Goal: Task Accomplishment & Management: Manage account settings

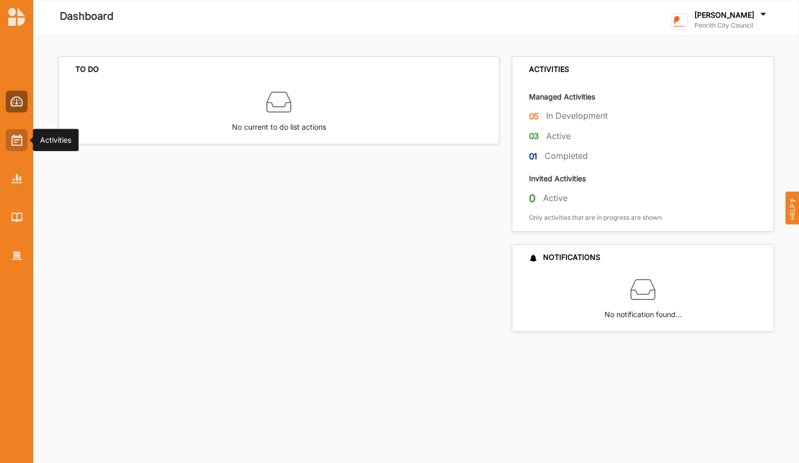
click at [17, 138] on img at bounding box center [16, 139] width 11 height 11
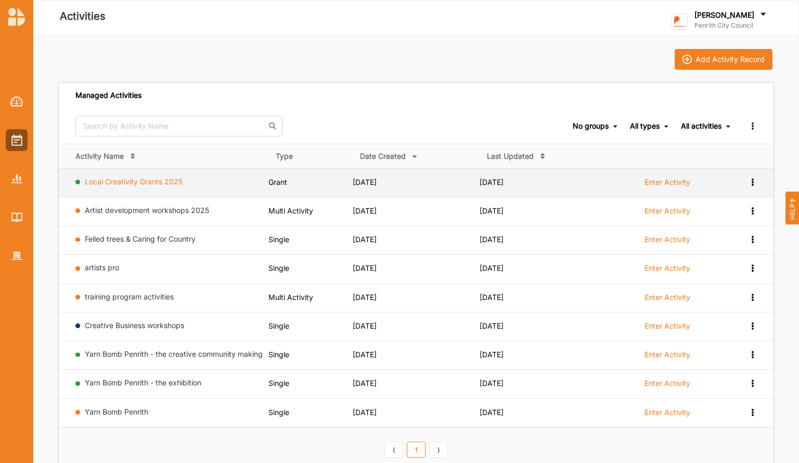
click at [170, 185] on link "Local Creativity Grants 2025" at bounding box center [134, 181] width 98 height 9
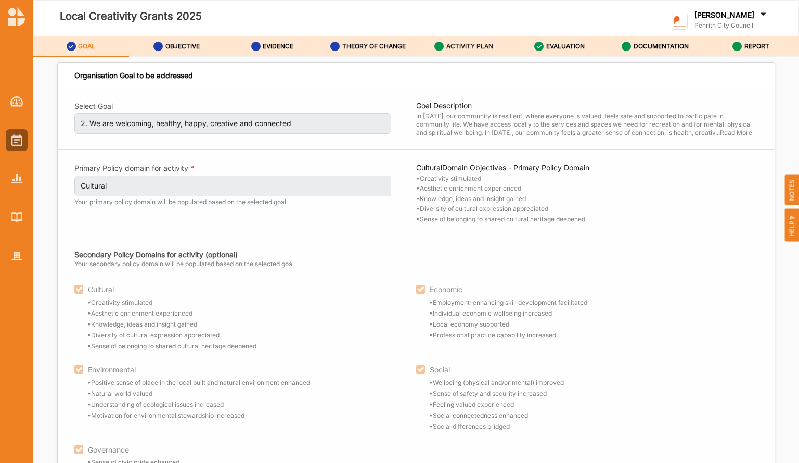
click at [483, 47] on label "ACTIVITY PLAN" at bounding box center [469, 46] width 47 height 8
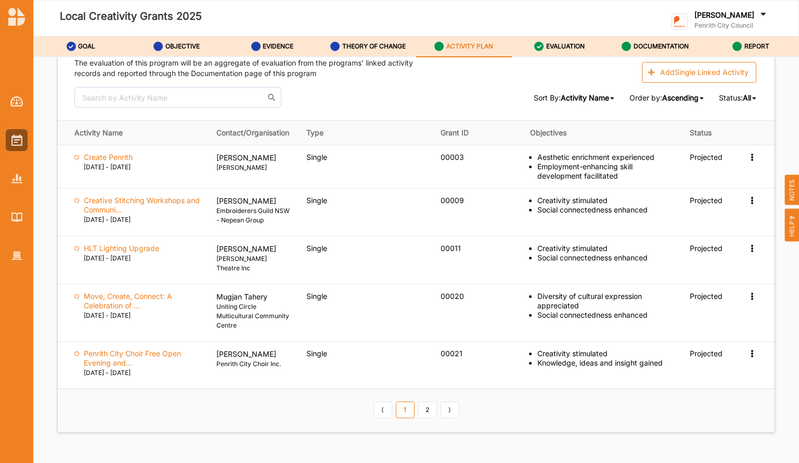
scroll to position [1476, 0]
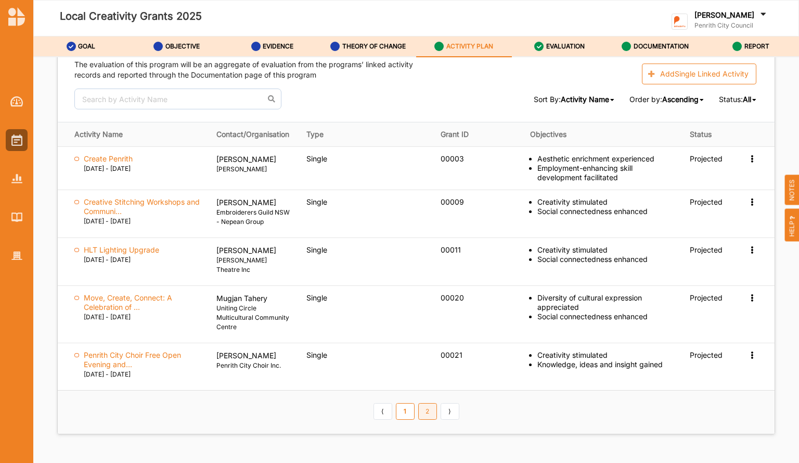
click at [426, 405] on link "2" at bounding box center [427, 411] width 19 height 17
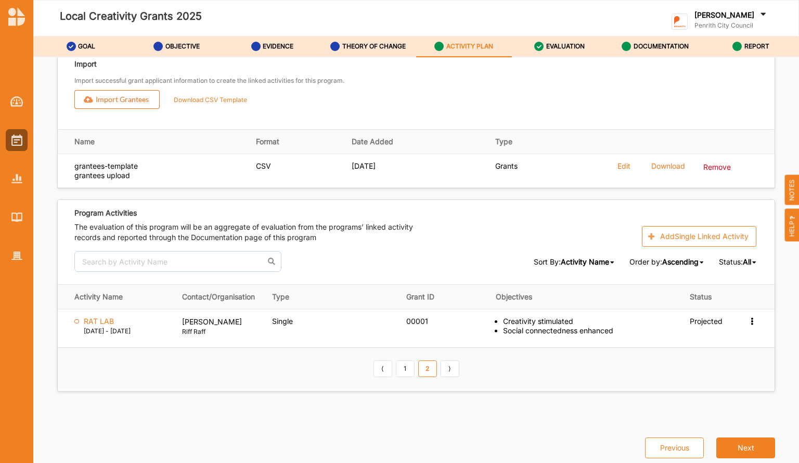
scroll to position [1308, 0]
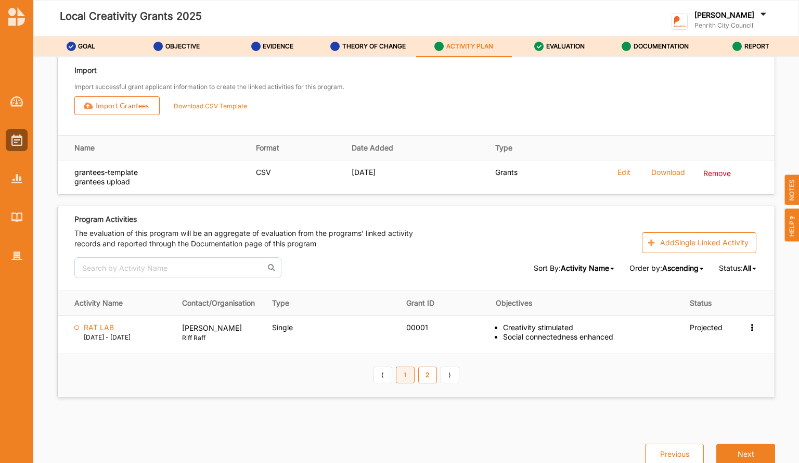
click at [402, 371] on link "1" at bounding box center [405, 374] width 19 height 17
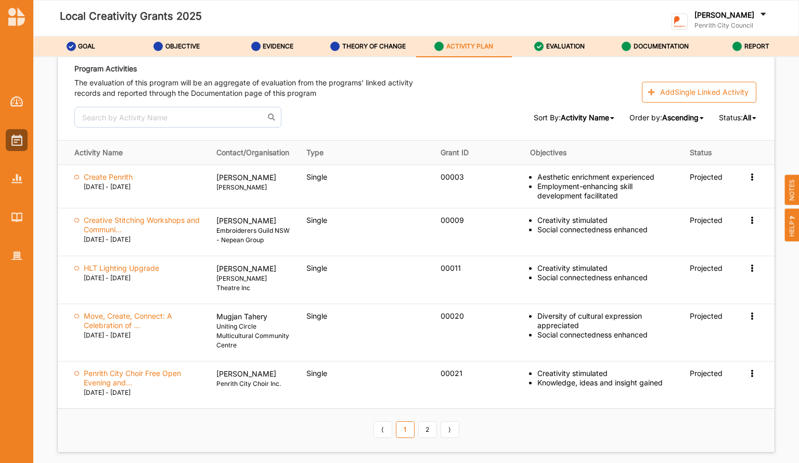
scroll to position [1449, 0]
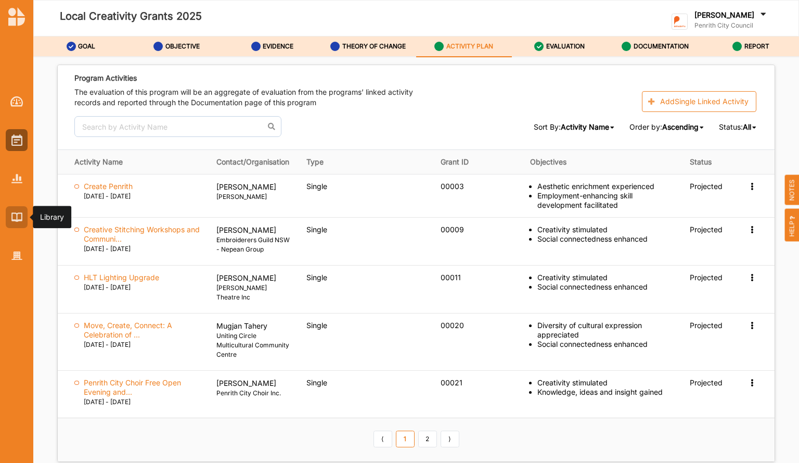
click at [14, 207] on div at bounding box center [17, 217] width 22 height 22
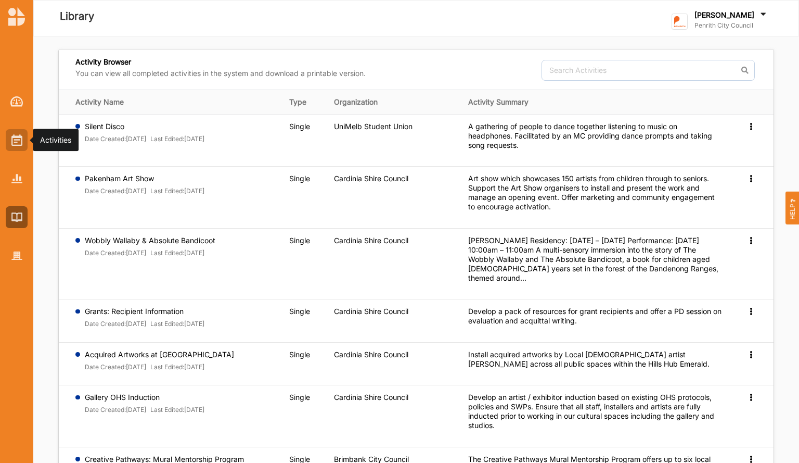
click at [16, 137] on img at bounding box center [16, 139] width 11 height 11
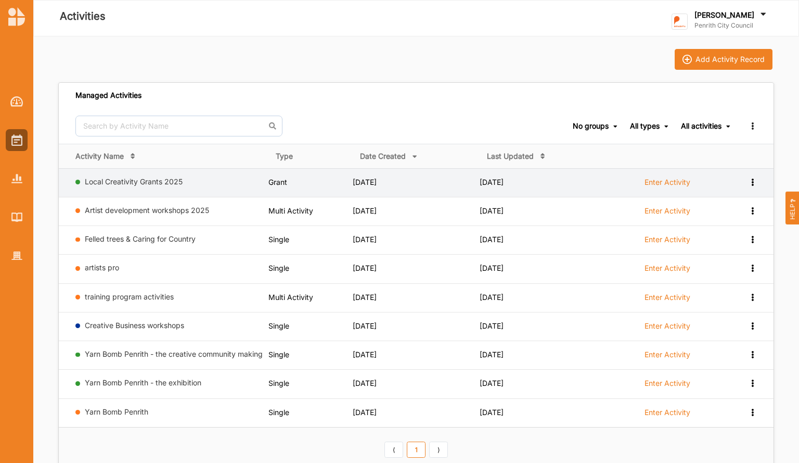
click at [155, 187] on div "Local Creativity Grants 2025" at bounding box center [169, 183] width 189 height 13
click at [158, 181] on link "Local Creativity Grants 2025" at bounding box center [134, 181] width 98 height 9
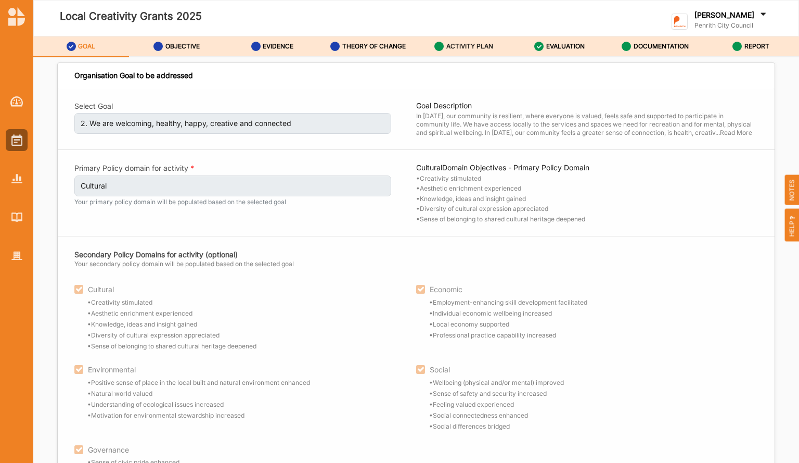
click at [474, 45] on label "ACTIVITY PLAN" at bounding box center [469, 46] width 47 height 8
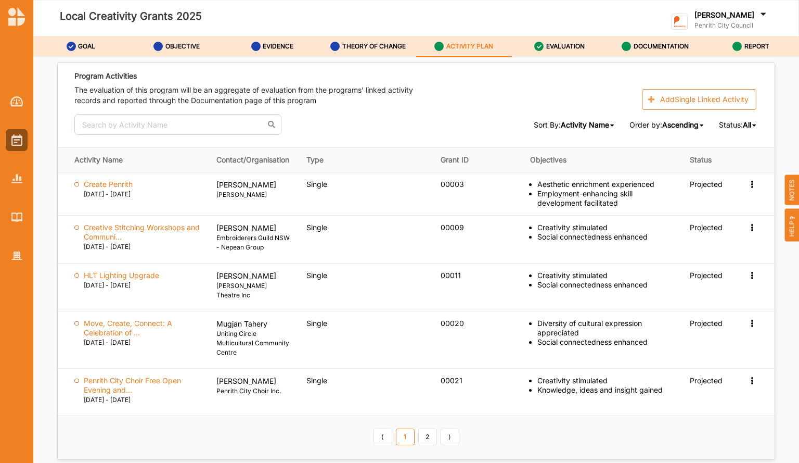
scroll to position [1446, 0]
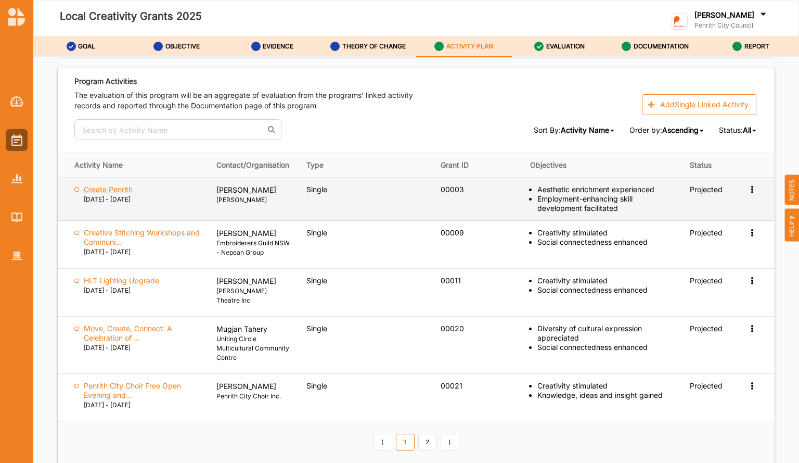
click at [124, 185] on label "Create Penrith" at bounding box center [108, 189] width 49 height 9
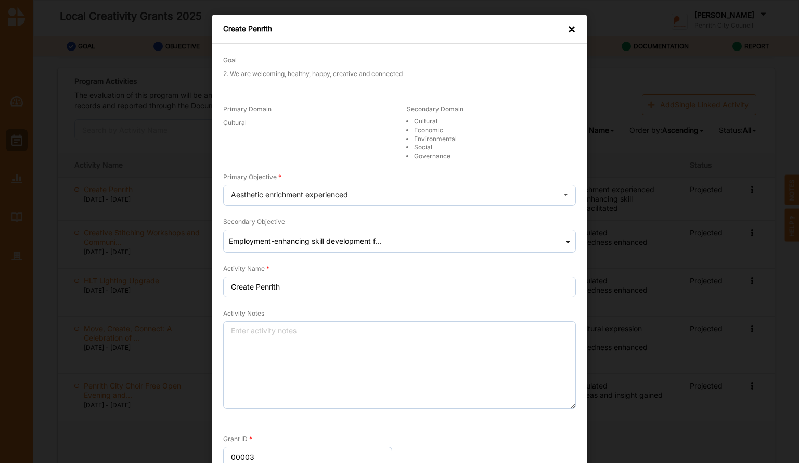
click at [568, 31] on div "×" at bounding box center [572, 29] width 8 height 10
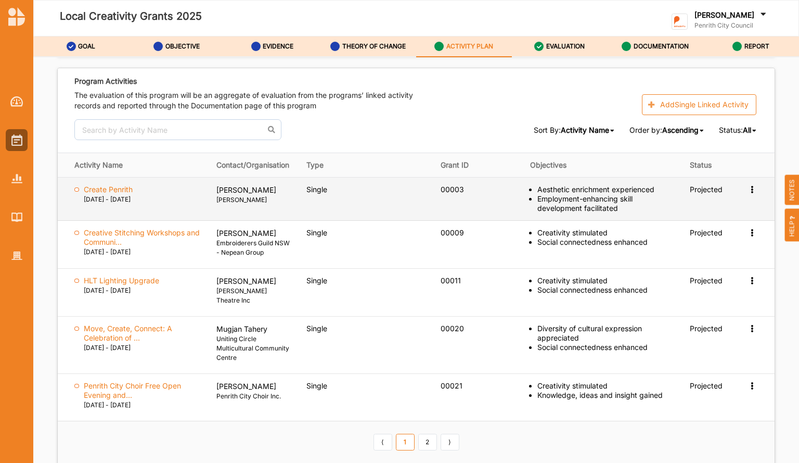
click at [750, 185] on icon at bounding box center [752, 188] width 9 height 7
click at [686, 204] on div "View" at bounding box center [701, 208] width 111 height 21
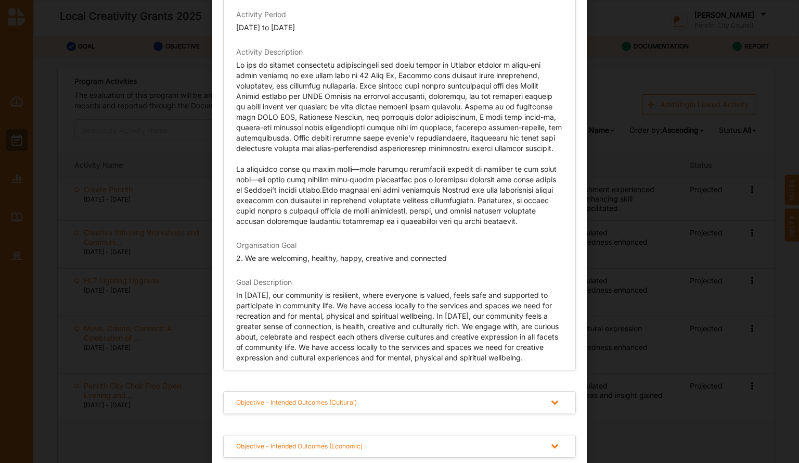
scroll to position [126, 0]
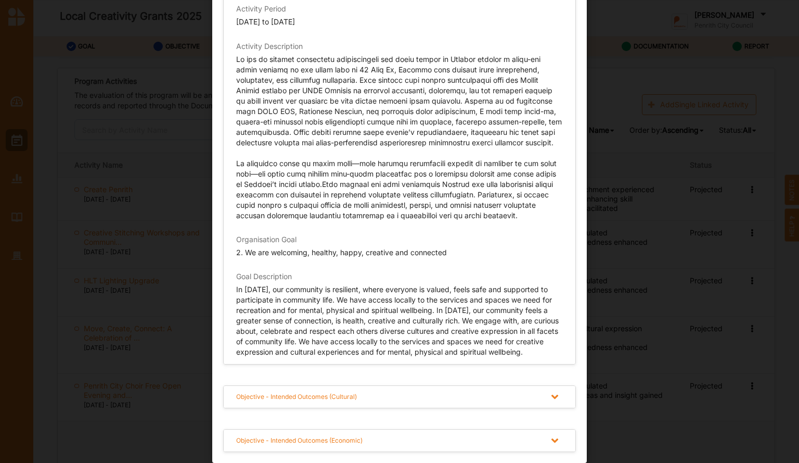
click at [552, 399] on icon at bounding box center [554, 396] width 13 height 11
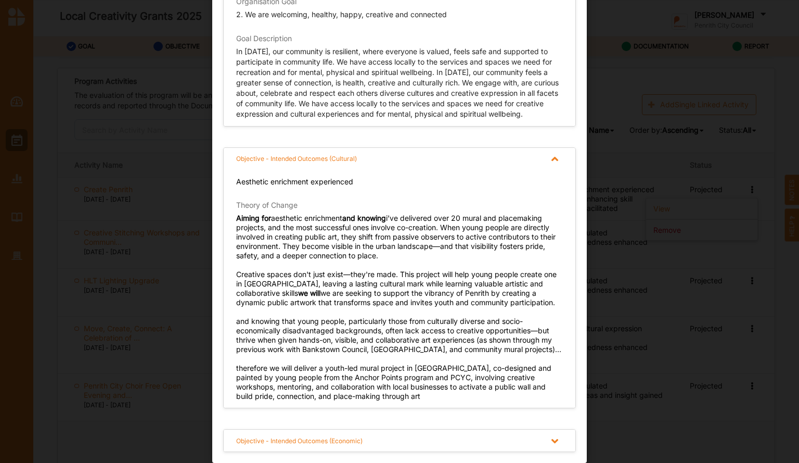
scroll to position [364, 0]
click at [555, 439] on icon at bounding box center [554, 441] width 13 height 11
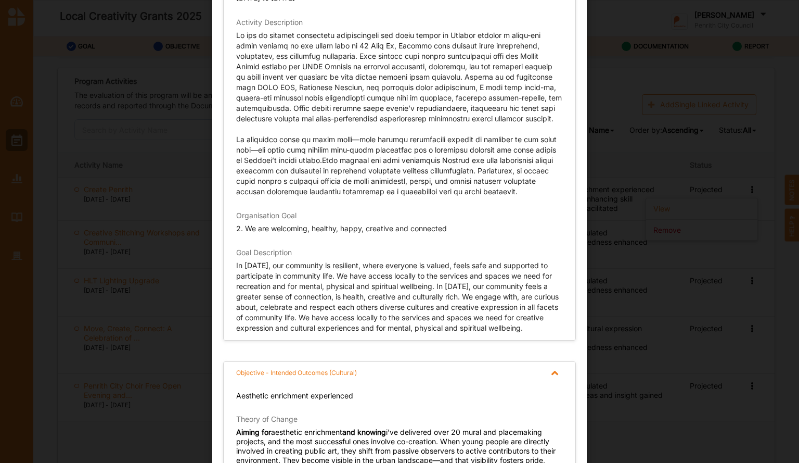
scroll to position [0, 0]
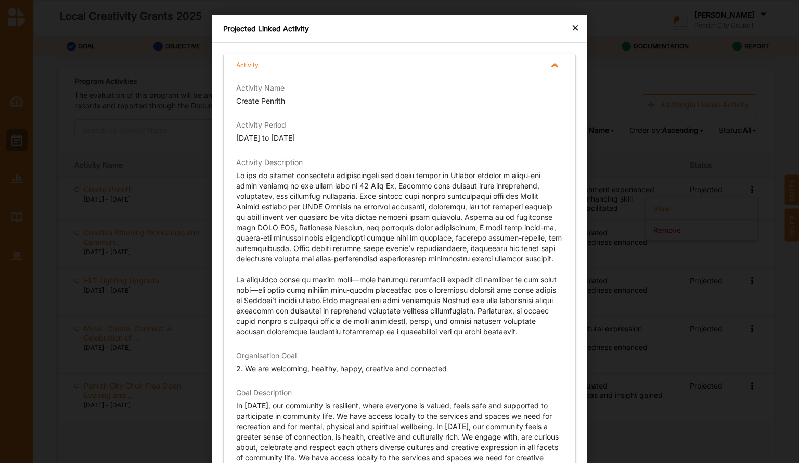
click at [571, 21] on div "×" at bounding box center [575, 27] width 8 height 12
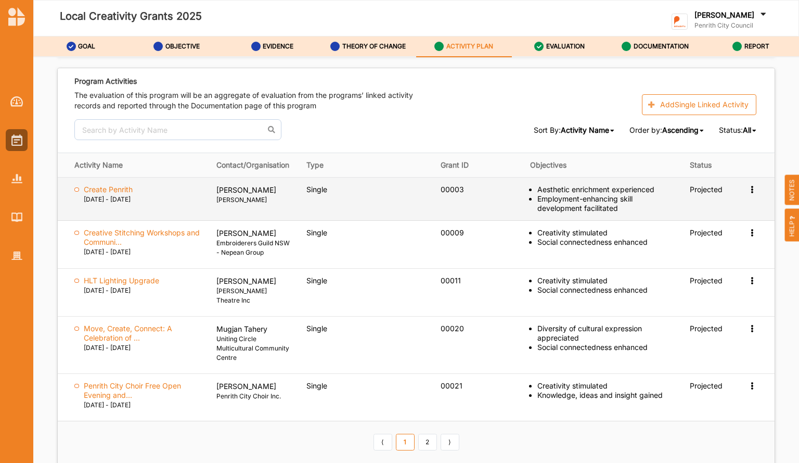
click at [751, 186] on div "View Remove" at bounding box center [753, 189] width 10 height 9
click at [654, 204] on label "View" at bounding box center [662, 208] width 17 height 9
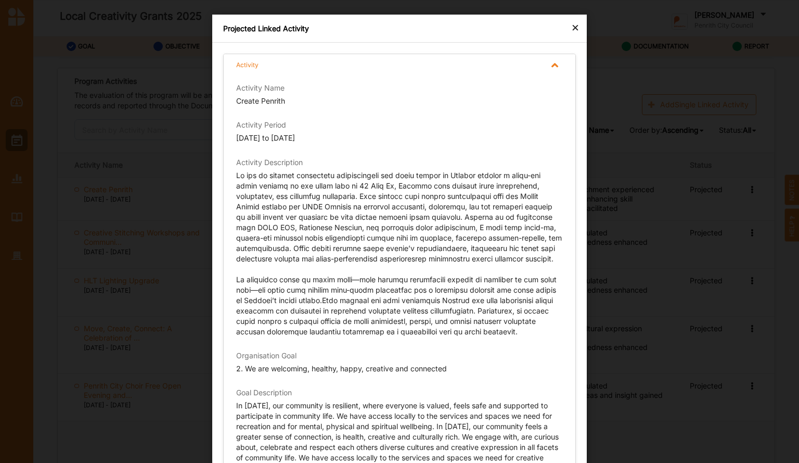
click at [577, 28] on div "Projected Linked Activity" at bounding box center [399, 29] width 375 height 28
click at [571, 27] on div "×" at bounding box center [575, 27] width 8 height 12
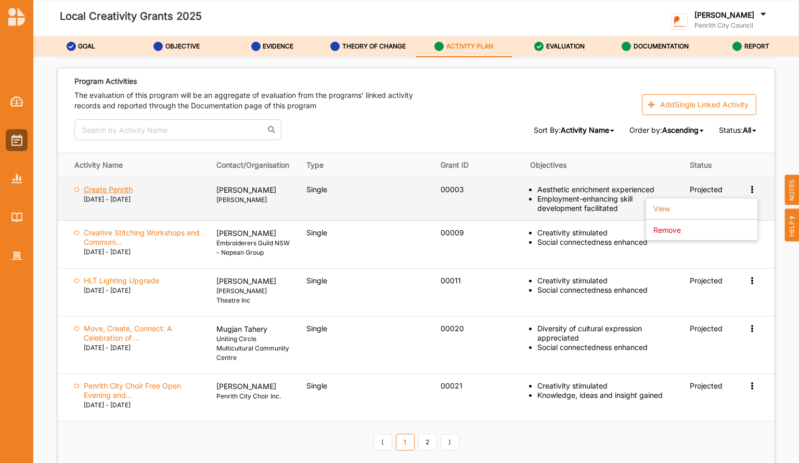
click at [118, 185] on label "Create Penrith" at bounding box center [108, 189] width 49 height 9
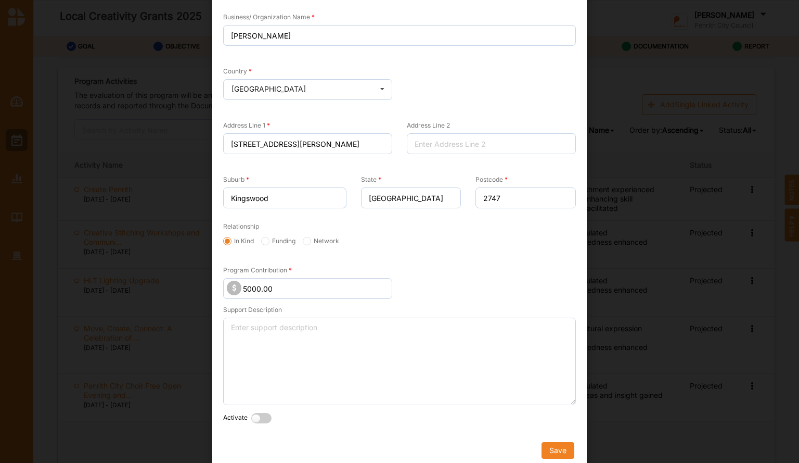
scroll to position [670, 0]
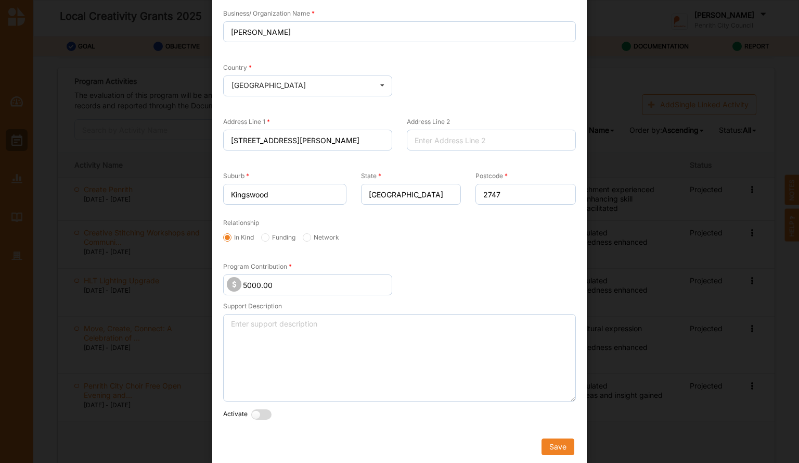
click at [262, 409] on label at bounding box center [263, 414] width 25 height 11
radio input "true"
click at [381, 415] on label at bounding box center [383, 414] width 25 height 11
radio input "true"
click at [557, 439] on button "Save" at bounding box center [558, 446] width 33 height 17
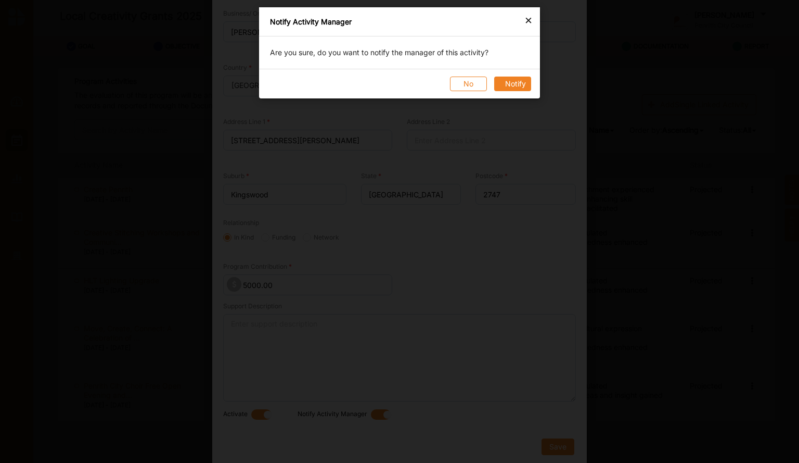
click at [515, 82] on button "Notify" at bounding box center [512, 83] width 37 height 15
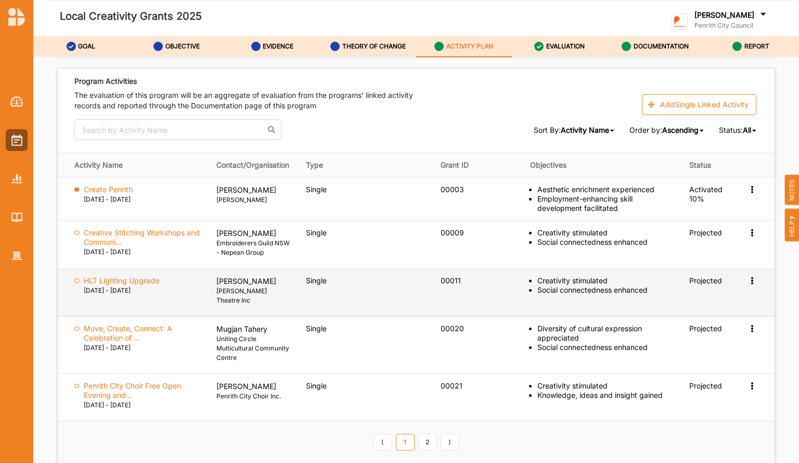
click at [75, 278] on div at bounding box center [76, 280] width 5 height 5
click at [107, 276] on label "HLT Lighting Upgrade" at bounding box center [121, 280] width 75 height 9
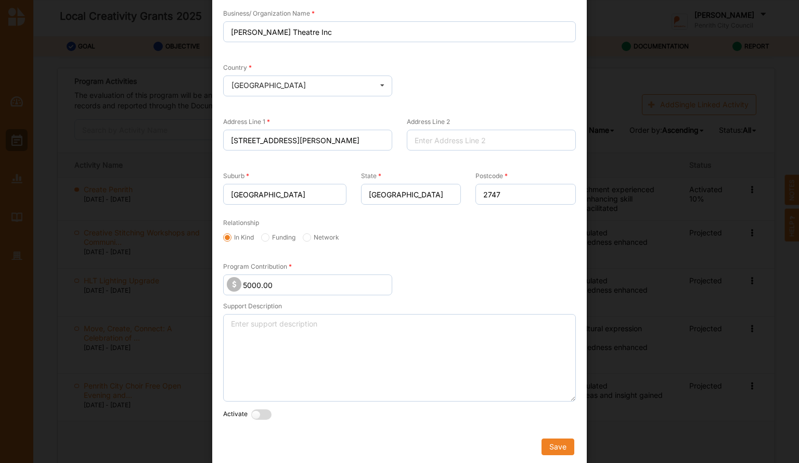
click at [261, 410] on label at bounding box center [263, 414] width 25 height 11
radio input "true"
click at [379, 410] on label at bounding box center [383, 414] width 25 height 11
radio input "true"
click at [556, 440] on button "Save" at bounding box center [558, 446] width 33 height 17
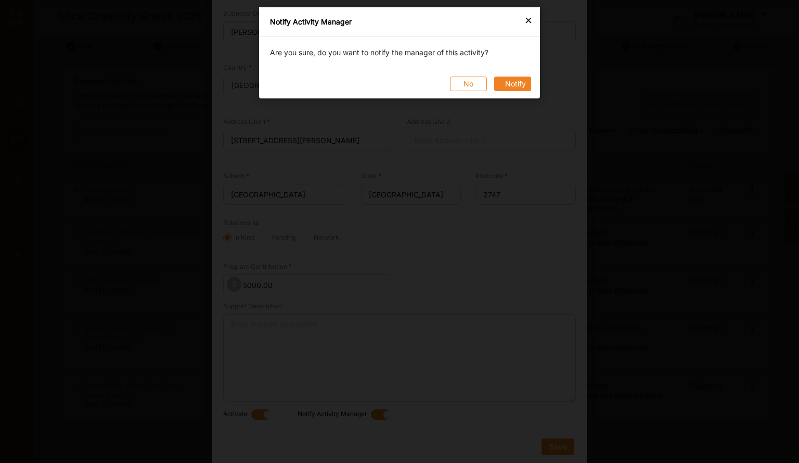
click at [514, 83] on button "Notify" at bounding box center [512, 83] width 37 height 15
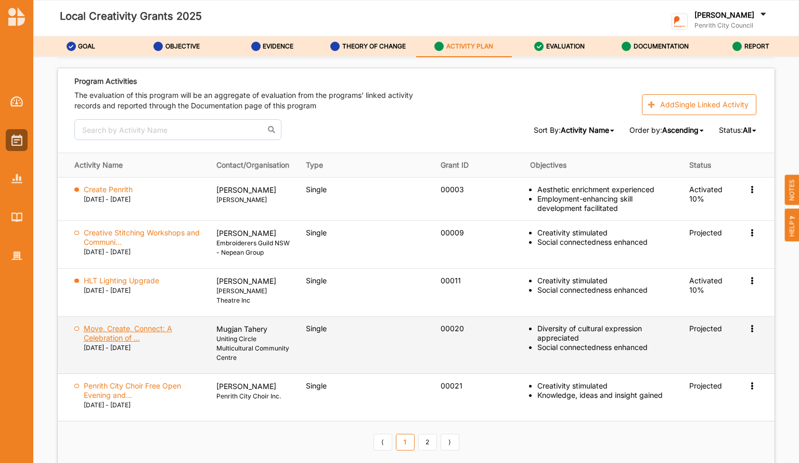
click at [123, 324] on label "Move, Create, Connect: A Celebration of ..." at bounding box center [143, 333] width 118 height 19
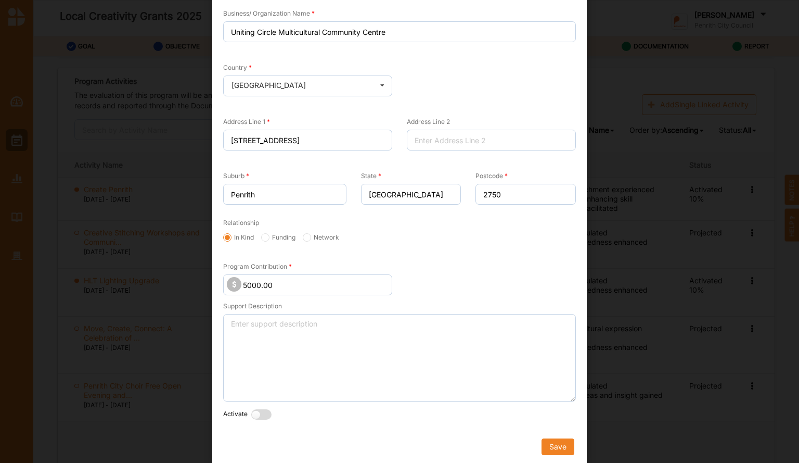
click at [264, 411] on label at bounding box center [263, 414] width 25 height 11
radio input "true"
click at [381, 411] on label at bounding box center [383, 414] width 25 height 11
radio input "true"
click at [556, 448] on button "Save" at bounding box center [558, 446] width 33 height 17
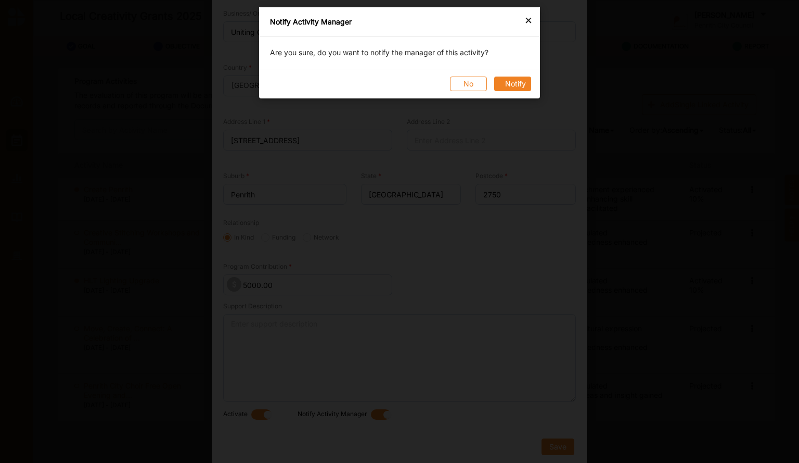
click at [513, 82] on button "Notify" at bounding box center [512, 83] width 37 height 15
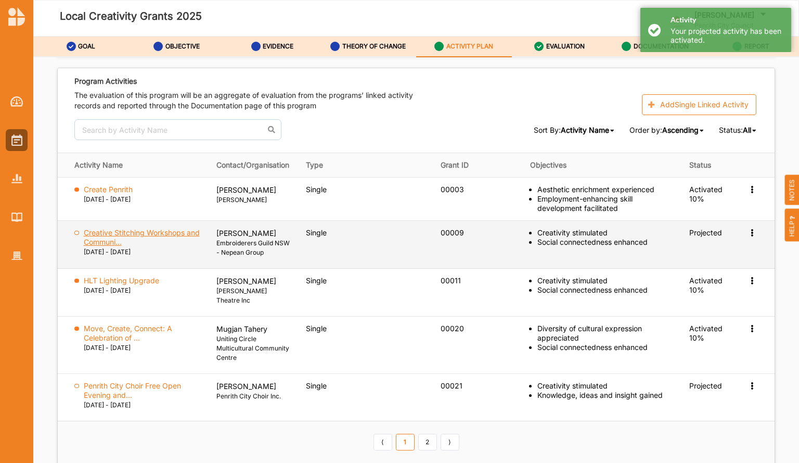
click at [126, 228] on label "Creative Stitching Workshops and Communi..." at bounding box center [143, 237] width 118 height 19
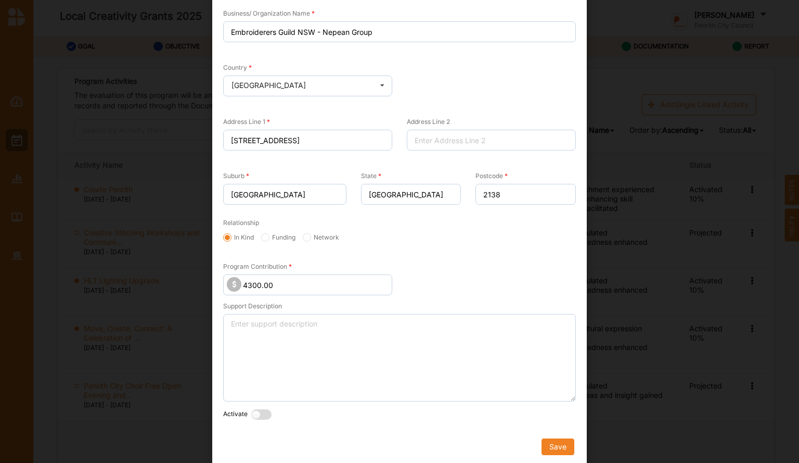
click at [259, 411] on label at bounding box center [263, 414] width 25 height 11
radio input "true"
click at [379, 412] on label at bounding box center [383, 414] width 25 height 11
radio input "true"
click at [555, 445] on button "Save" at bounding box center [558, 446] width 33 height 17
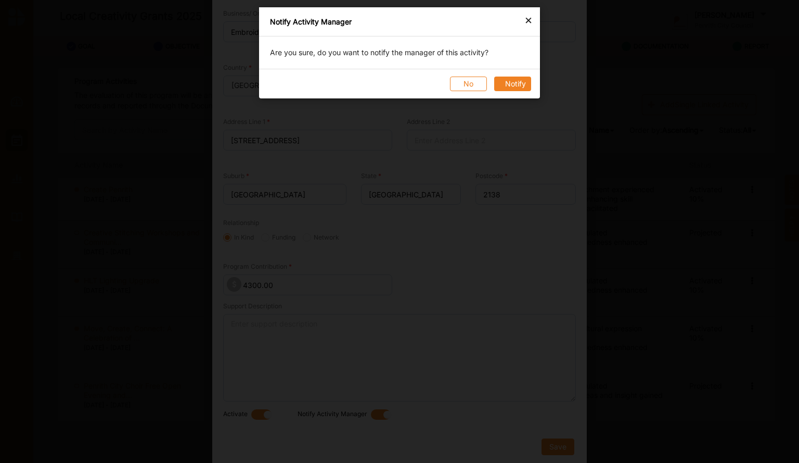
click at [520, 79] on button "Notify" at bounding box center [512, 83] width 37 height 15
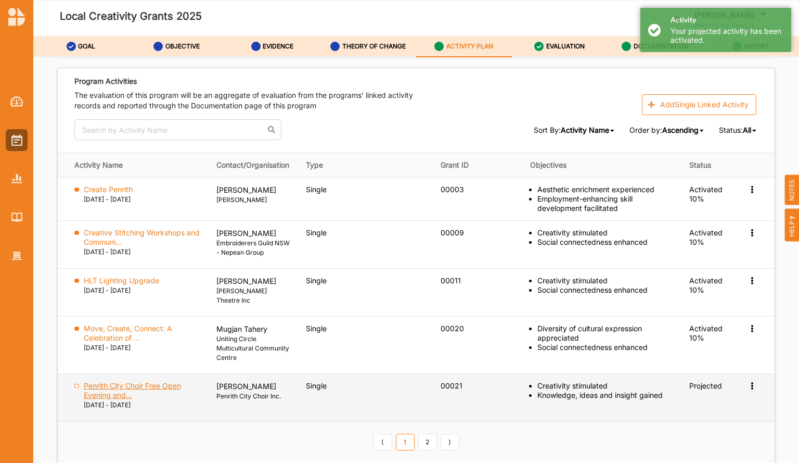
click at [95, 381] on label "Penrith City Choir Free Open Evening and..." at bounding box center [143, 390] width 118 height 19
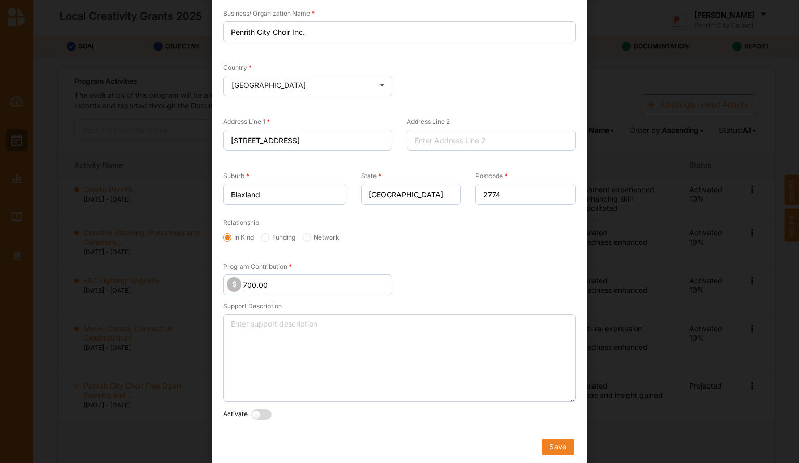
click at [262, 409] on label at bounding box center [263, 414] width 25 height 11
radio input "true"
click at [377, 411] on label at bounding box center [383, 414] width 25 height 11
radio input "true"
click at [547, 446] on button "Save" at bounding box center [558, 446] width 33 height 17
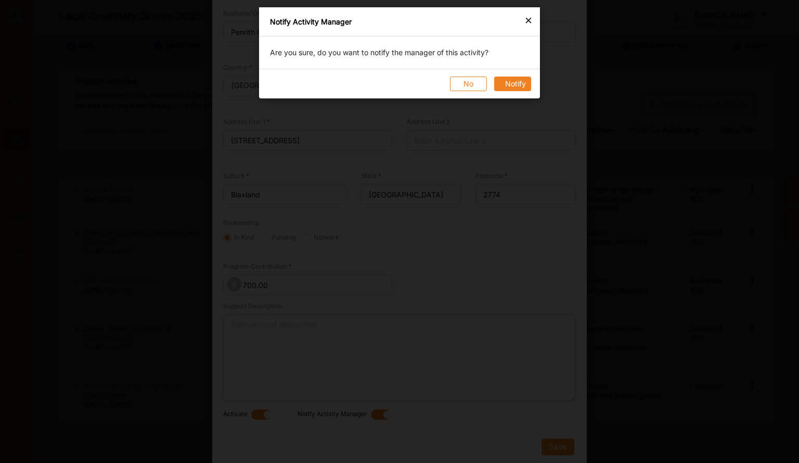
click at [524, 85] on button "Notify" at bounding box center [512, 83] width 37 height 15
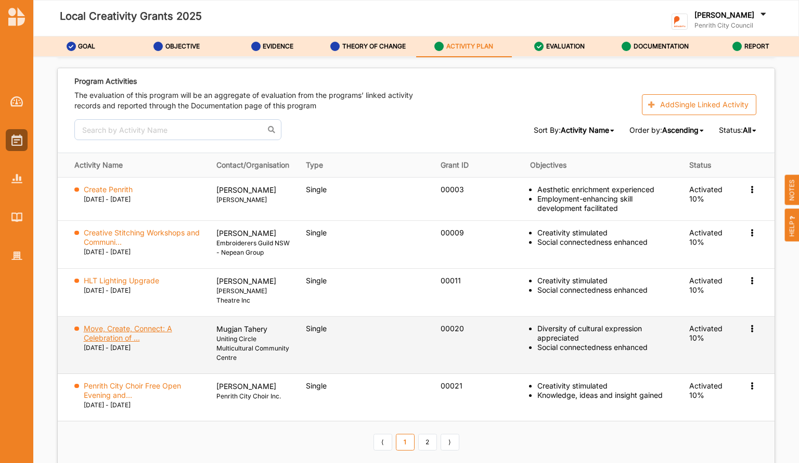
click at [151, 324] on label "Move, Create, Connect: A Celebration of ..." at bounding box center [143, 333] width 118 height 19
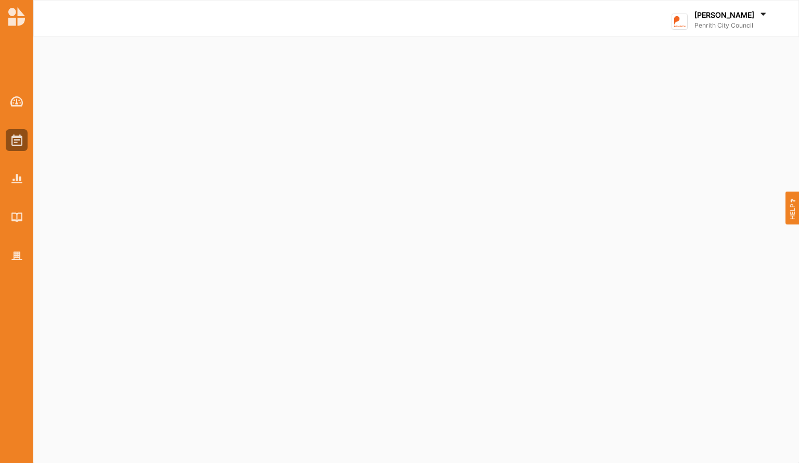
select select "2"
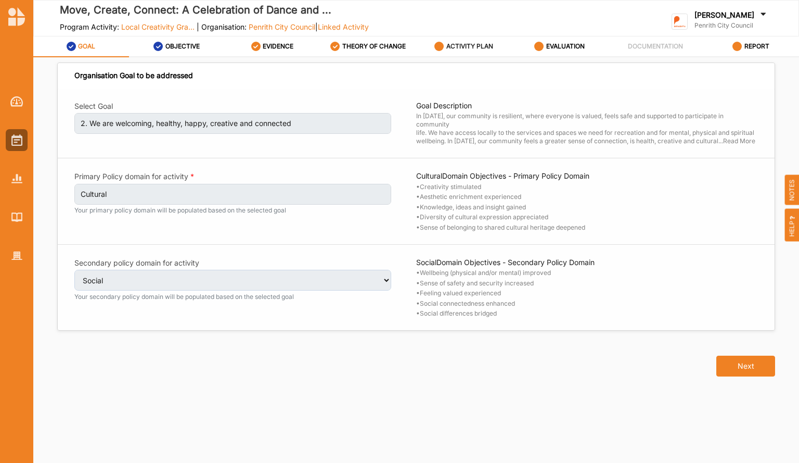
click at [469, 42] on label "ACTIVITY PLAN" at bounding box center [469, 46] width 47 height 8
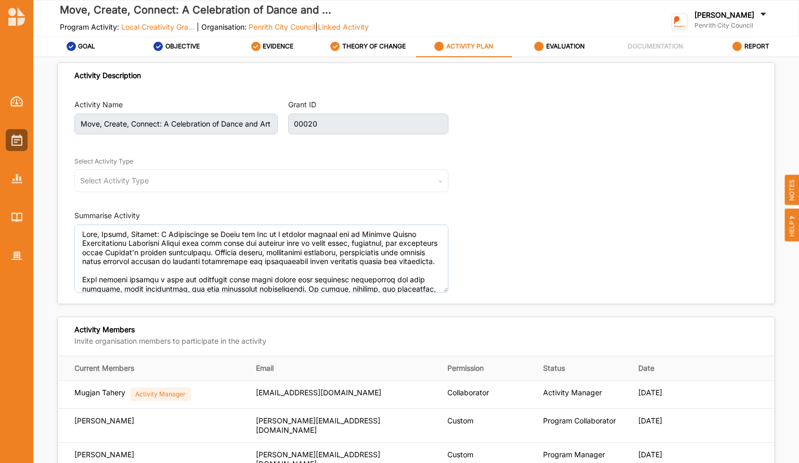
type textarea "Move, Create, Connect: A Celebration of Dance and Art is a vibrant project led …"
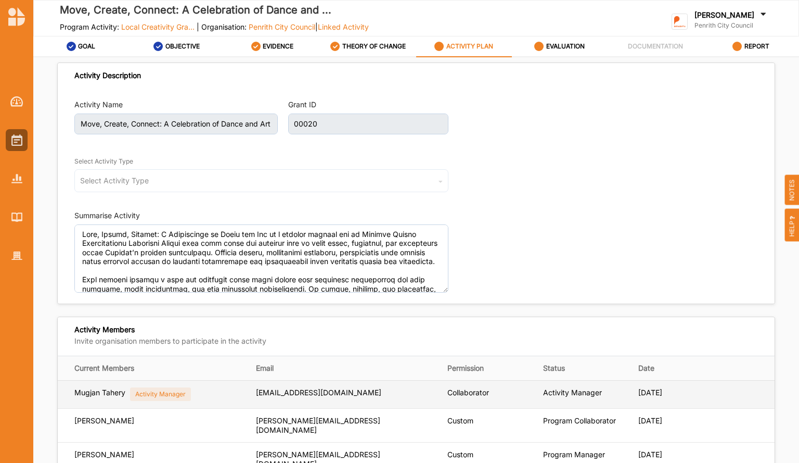
click at [102, 393] on div "Mugjan Tahery" at bounding box center [99, 394] width 51 height 13
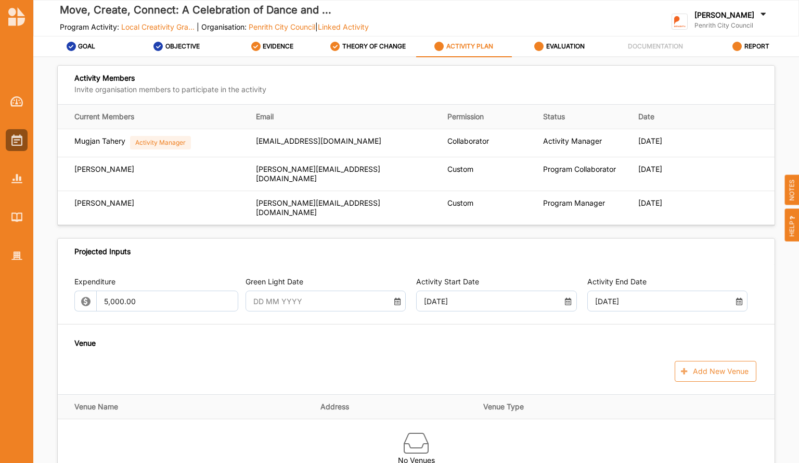
scroll to position [249, 0]
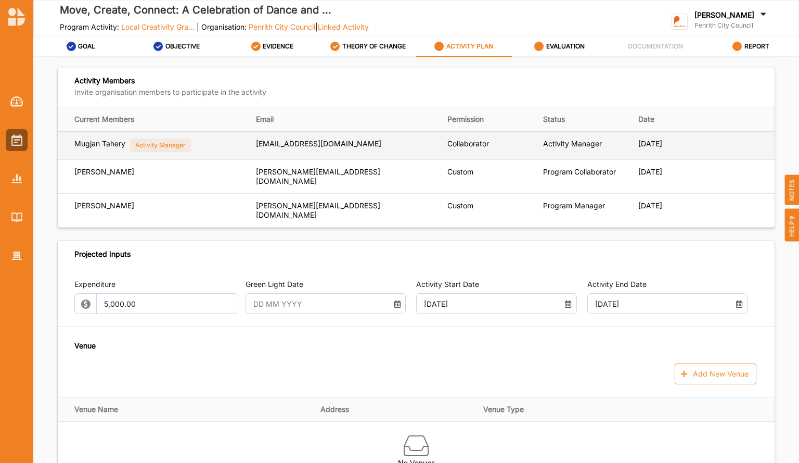
click at [167, 143] on div "Activity Manager" at bounding box center [160, 145] width 61 height 14
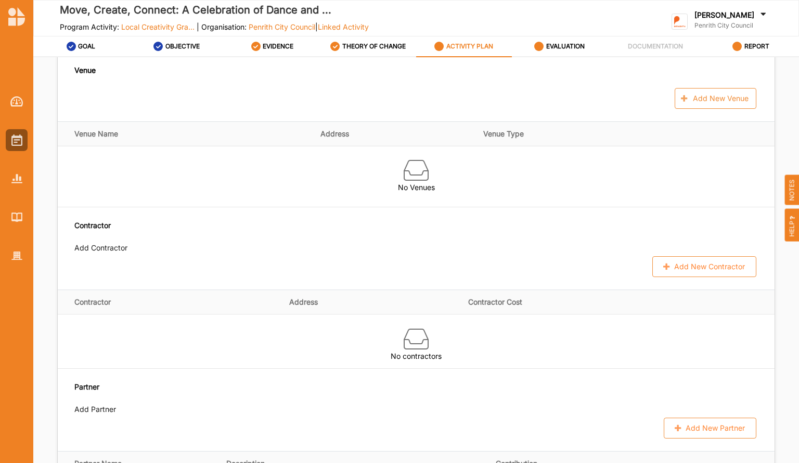
scroll to position [0, 0]
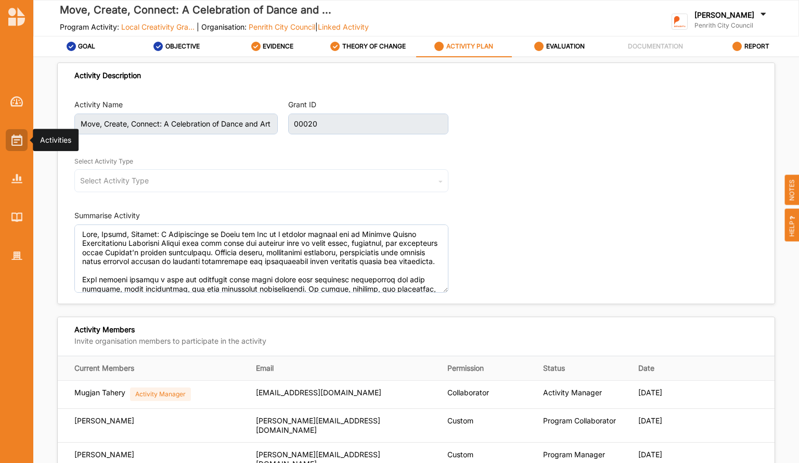
click at [22, 140] on img at bounding box center [16, 139] width 11 height 11
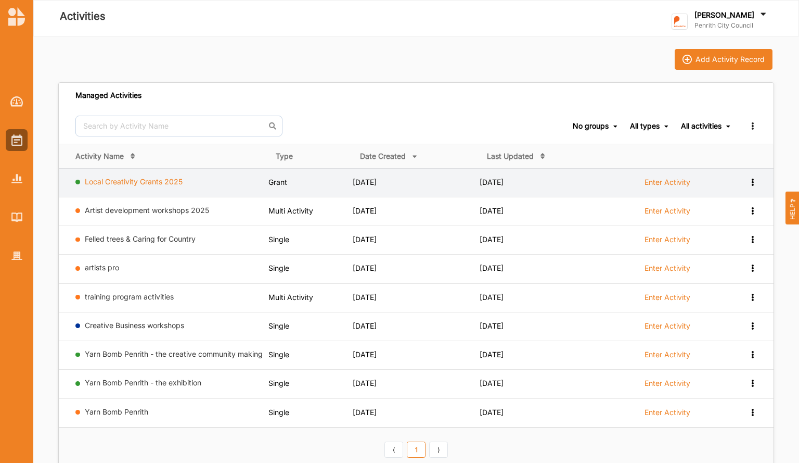
click at [169, 184] on link "Local Creativity Grants 2025" at bounding box center [134, 181] width 98 height 9
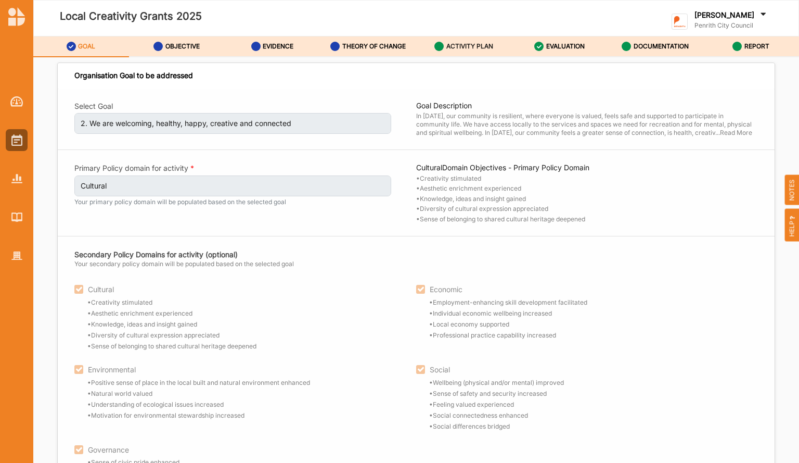
click at [461, 45] on label "ACTIVITY PLAN" at bounding box center [469, 46] width 47 height 8
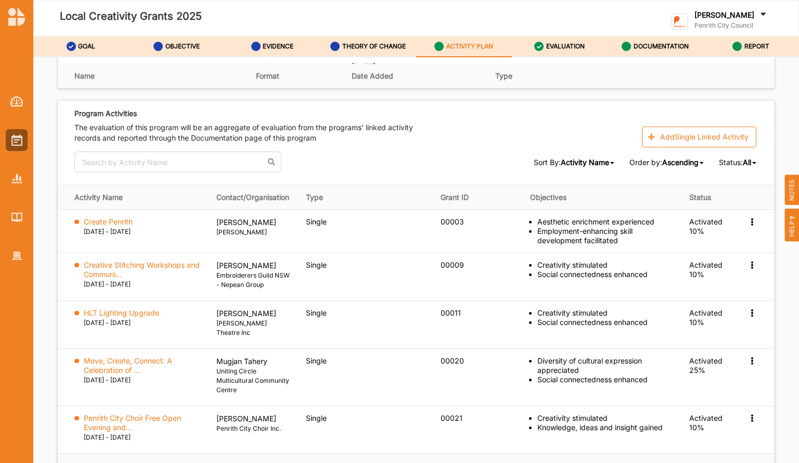
scroll to position [1512, 0]
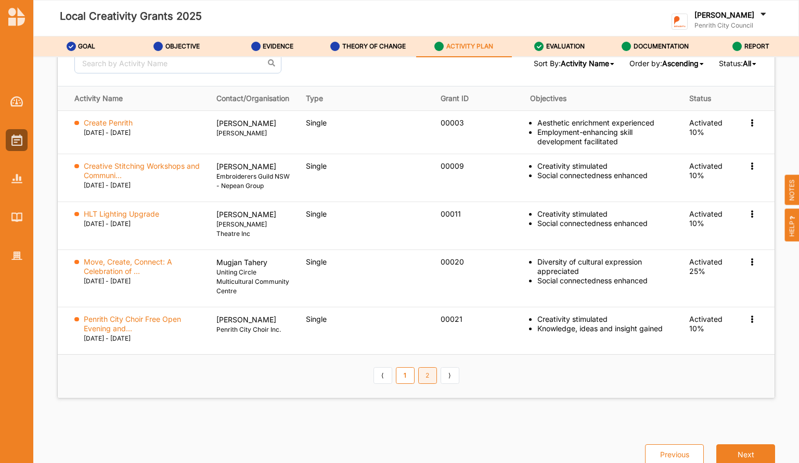
click at [423, 369] on link "2" at bounding box center [427, 375] width 19 height 17
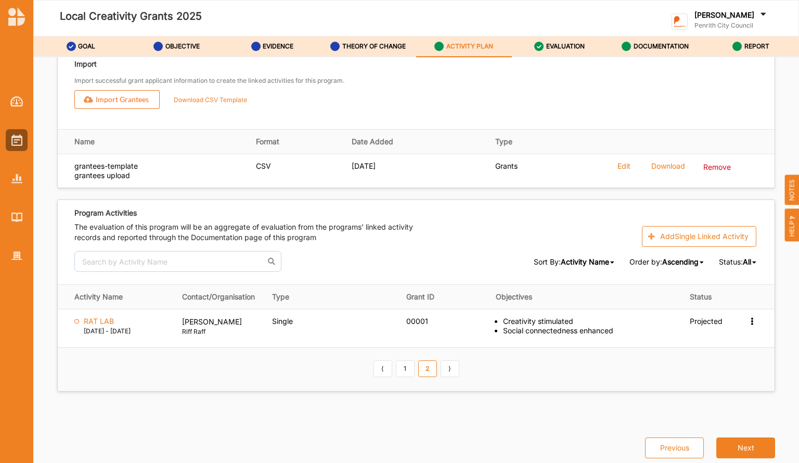
scroll to position [1308, 0]
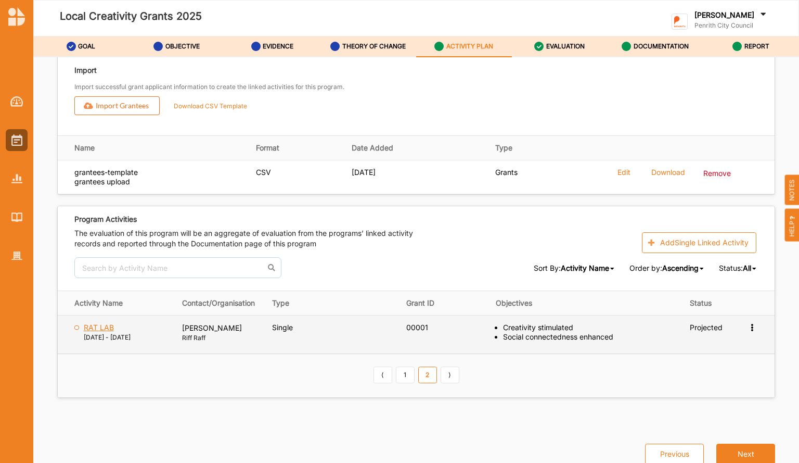
click at [106, 323] on label "RAT LAB" at bounding box center [99, 327] width 30 height 9
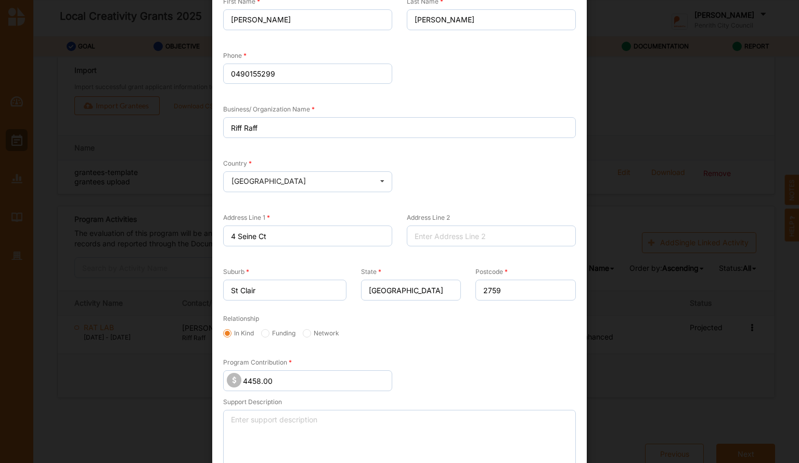
scroll to position [670, 0]
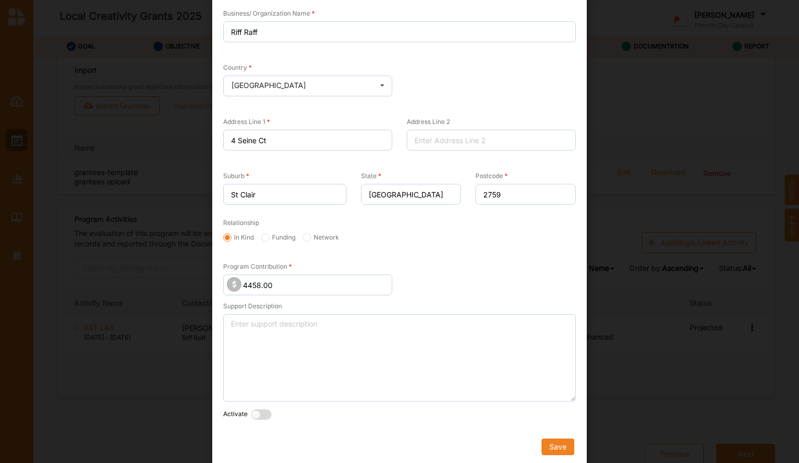
click at [264, 409] on label at bounding box center [263, 414] width 25 height 11
radio input "true"
click at [377, 410] on label at bounding box center [383, 414] width 25 height 11
radio input "true"
click at [561, 444] on button "Save" at bounding box center [558, 446] width 33 height 17
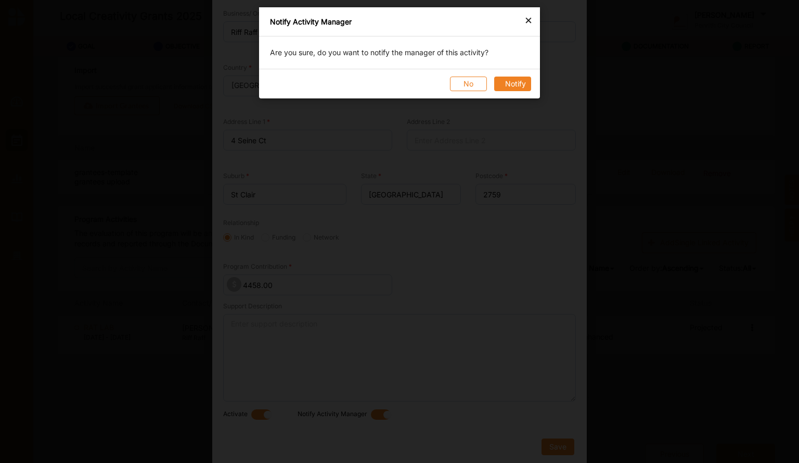
click at [517, 82] on button "Notify" at bounding box center [512, 83] width 37 height 15
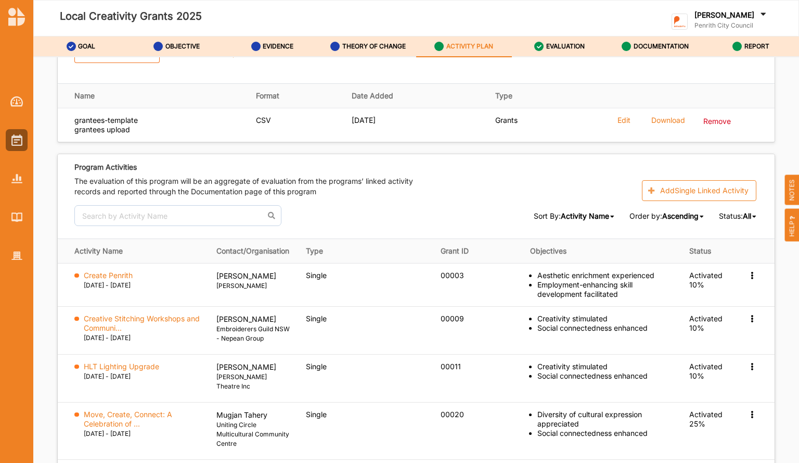
scroll to position [1364, 0]
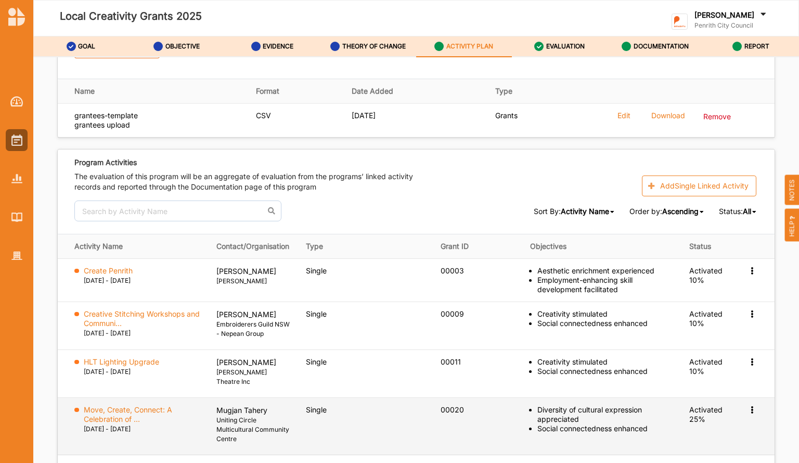
click at [748, 405] on icon at bounding box center [752, 408] width 9 height 7
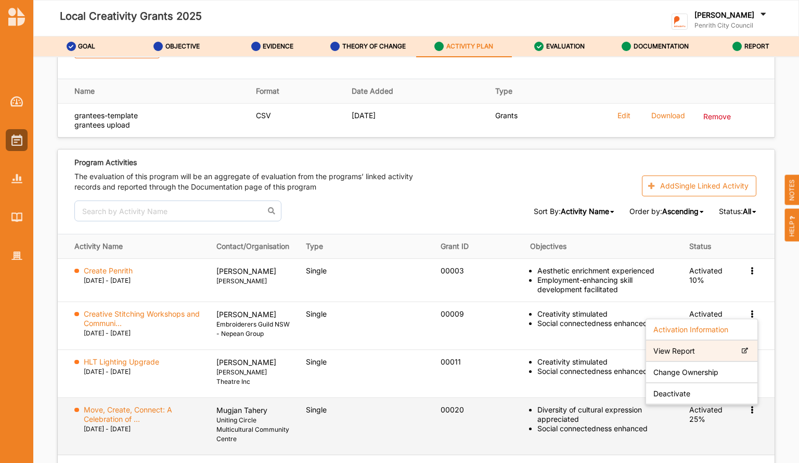
click at [733, 343] on div "View Report" at bounding box center [701, 350] width 111 height 21
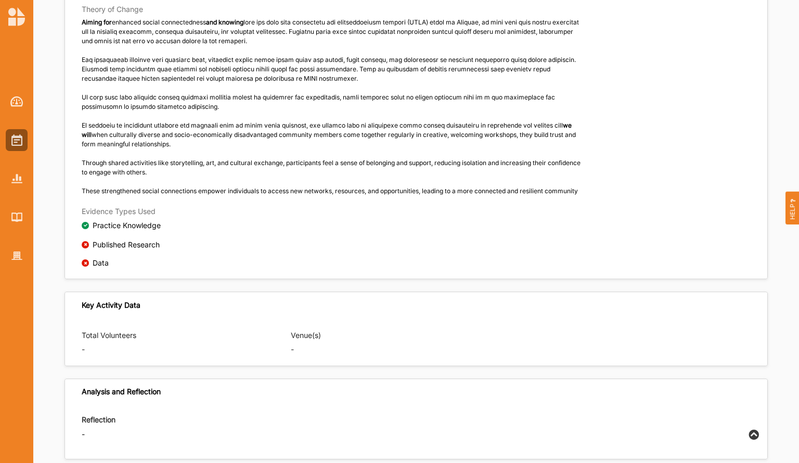
scroll to position [809, 0]
